Goal: Information Seeking & Learning: Find specific fact

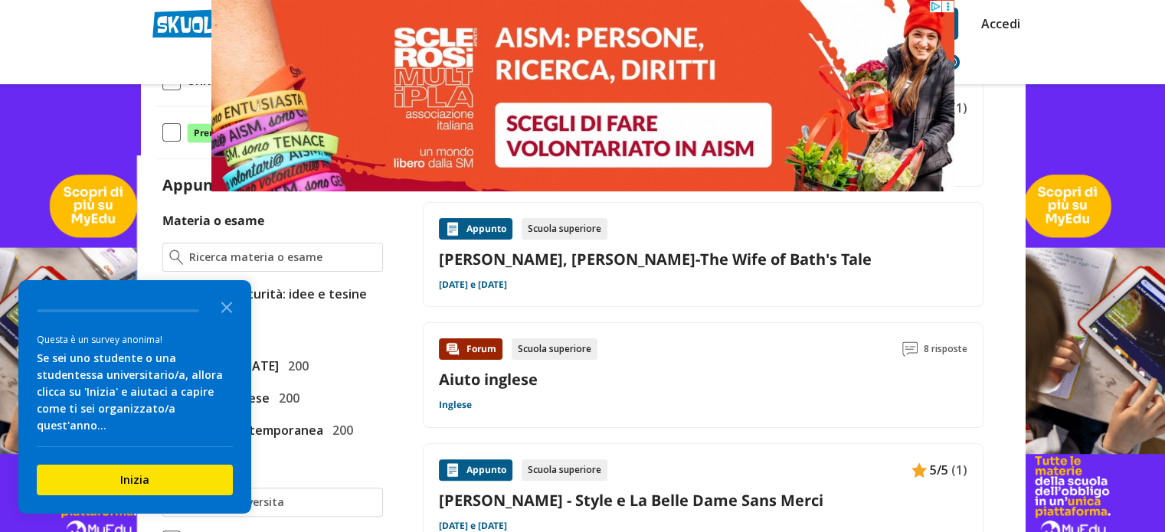
scroll to position [302, 0]
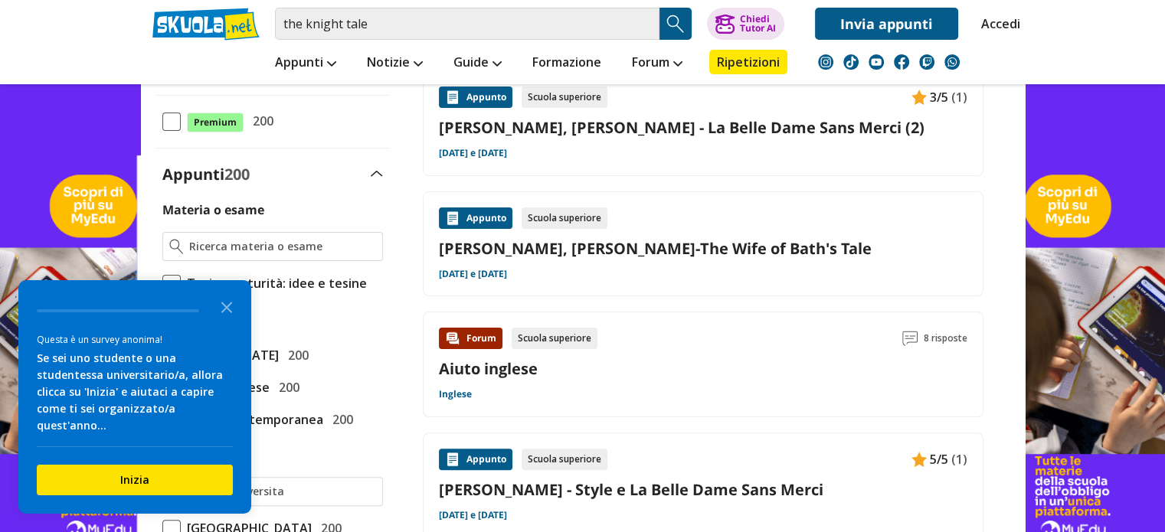
click at [648, 248] on link "[PERSON_NAME], [PERSON_NAME]-The Wife of Bath's Tale" at bounding box center [703, 248] width 529 height 21
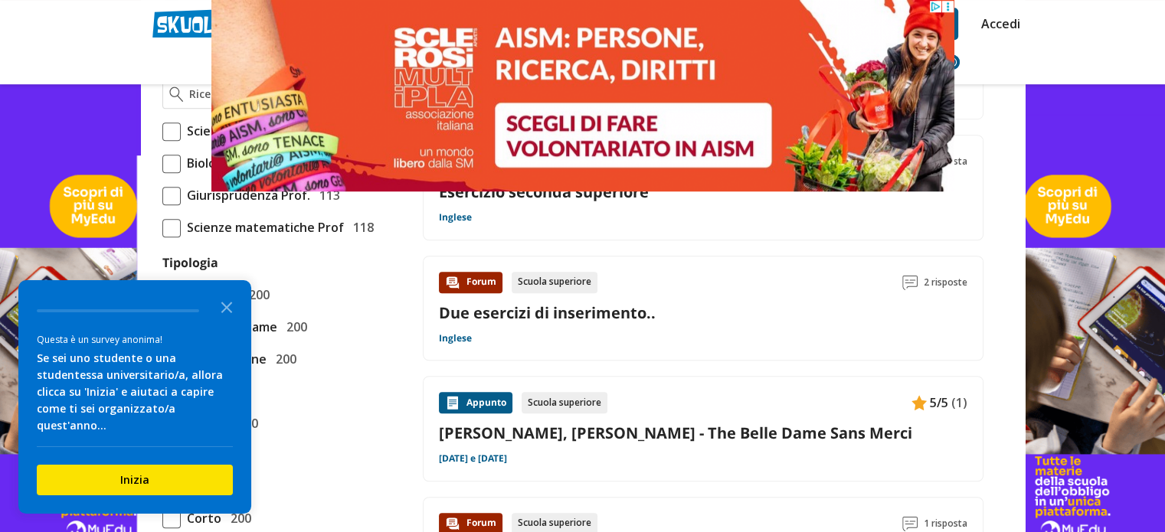
scroll to position [1170, 0]
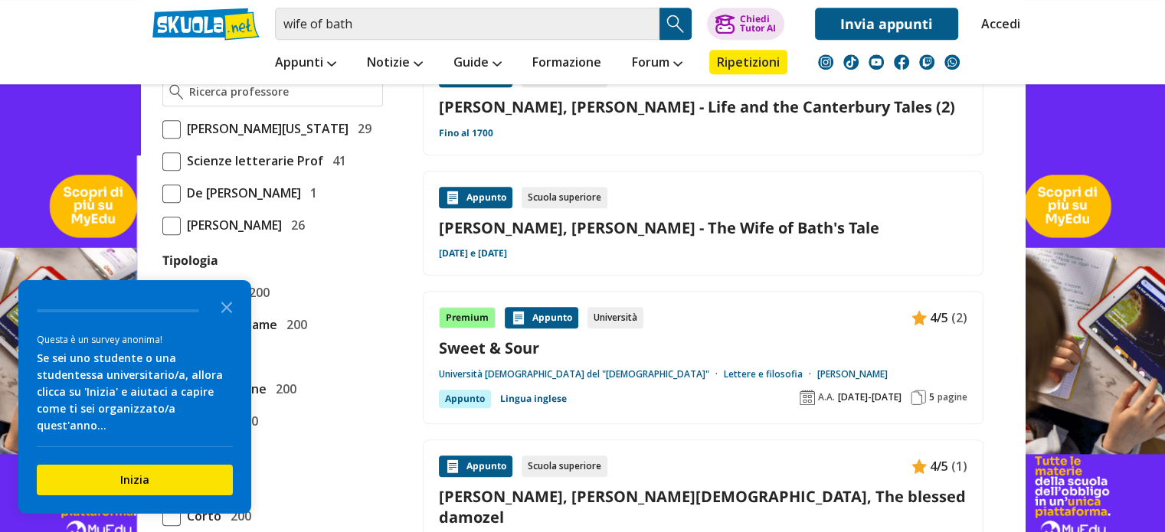
scroll to position [1195, 0]
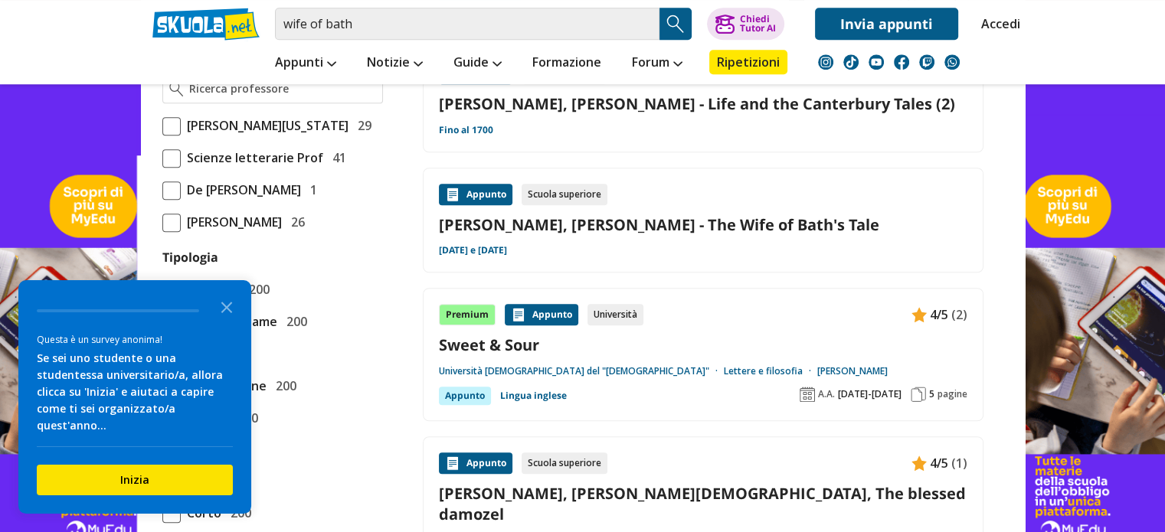
click at [639, 218] on link "Chaucer, Geoffrey - The Wife of Bath's Tale" at bounding box center [703, 225] width 529 height 21
